Goal: Task Accomplishment & Management: Use online tool/utility

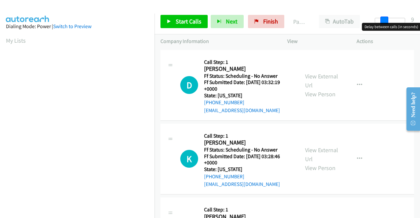
drag, startPoint x: 375, startPoint y: 19, endPoint x: 384, endPoint y: 23, distance: 10.1
click at [384, 23] on body "Start Calls Pause Next Finish Paused AutoTab AutoTab 9 Company Information Info…" at bounding box center [210, 15] width 420 height 31
click at [386, 20] on span at bounding box center [384, 21] width 8 height 8
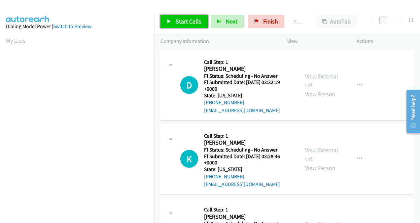
click at [193, 26] on link "Start Calls" at bounding box center [184, 21] width 47 height 13
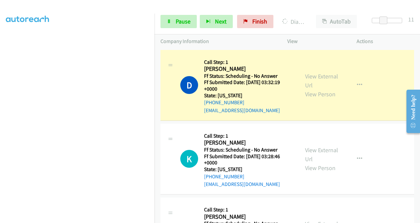
scroll to position [138, 0]
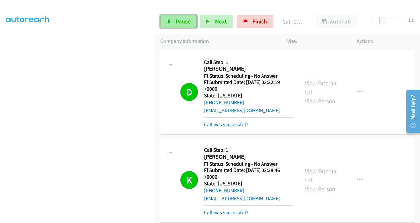
click at [177, 22] on span "Pause" at bounding box center [183, 22] width 15 height 8
